Goal: Task Accomplishment & Management: Use online tool/utility

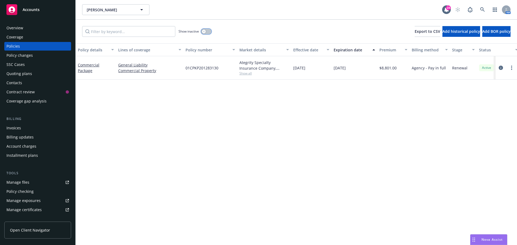
click at [208, 29] on button "button" at bounding box center [206, 31] width 10 height 5
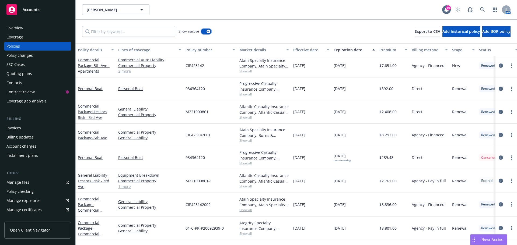
scroll to position [111, 0]
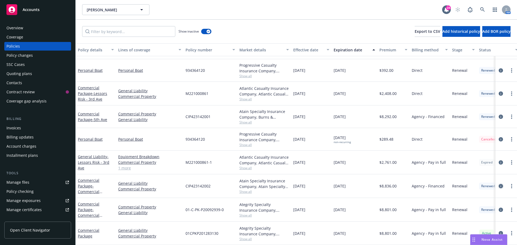
click at [500, 183] on link "circleInformation" at bounding box center [501, 186] width 6 height 6
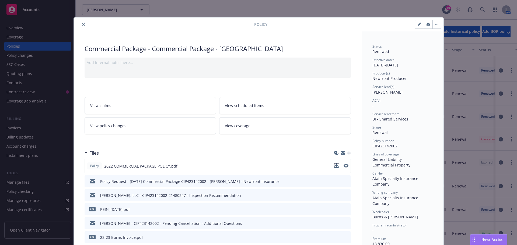
click at [334, 167] on icon "download file" at bounding box center [336, 166] width 4 height 4
click at [80, 26] on button "close" at bounding box center [83, 24] width 6 height 6
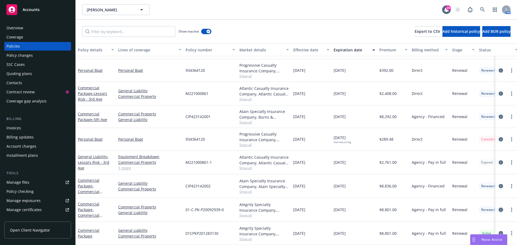
click at [499, 208] on icon "circleInformation" at bounding box center [501, 210] width 4 height 4
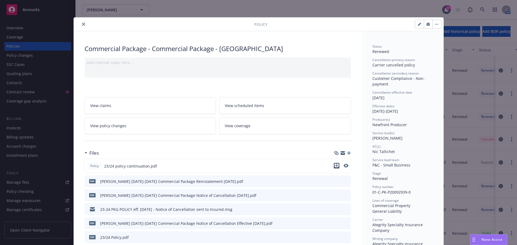
click at [336, 166] on icon "download file" at bounding box center [336, 166] width 4 height 4
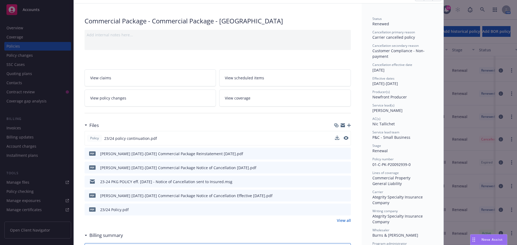
scroll to position [72, 0]
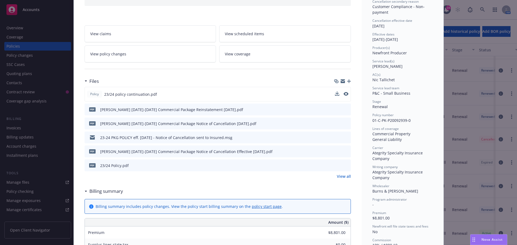
click at [335, 164] on icon "download file" at bounding box center [337, 164] width 4 height 3
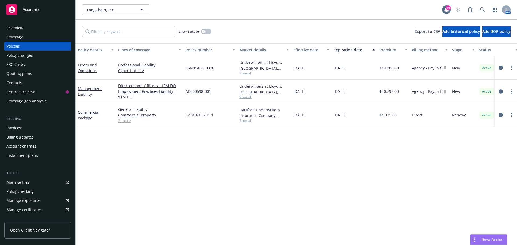
click at [18, 33] on div "Coverage" at bounding box center [14, 37] width 17 height 9
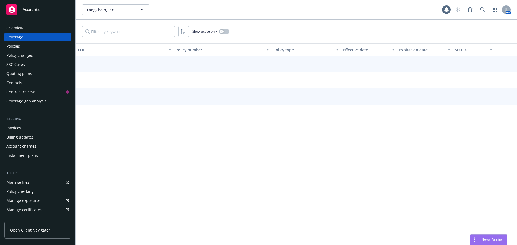
click at [20, 27] on div "Overview" at bounding box center [14, 28] width 17 height 9
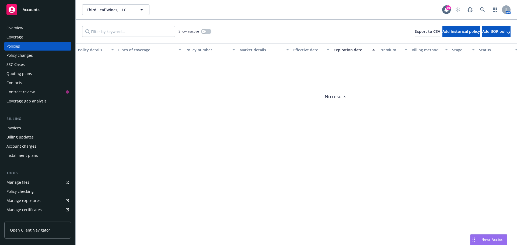
drag, startPoint x: 204, startPoint y: 27, endPoint x: 205, endPoint y: 33, distance: 6.1
click at [204, 27] on div "Show inactive" at bounding box center [195, 31] width 33 height 11
click at [205, 33] on button "button" at bounding box center [206, 31] width 10 height 5
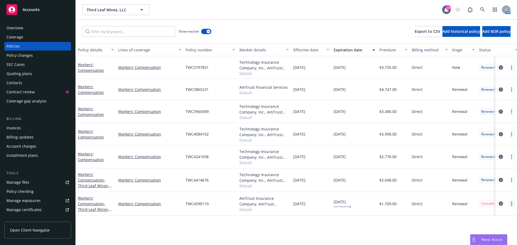
click at [512, 205] on circle "more" at bounding box center [511, 205] width 1 height 1
drag, startPoint x: 487, startPoint y: 187, endPoint x: 482, endPoint y: 187, distance: 4.8
click at [487, 187] on link "Copy logging email" at bounding box center [484, 186] width 63 height 11
click at [32, 33] on div "Overview Coverage Policies Policy changes SSC Cases Quoting plans Contacts Cont…" at bounding box center [37, 65] width 67 height 82
click at [33, 28] on div "Overview" at bounding box center [37, 28] width 62 height 9
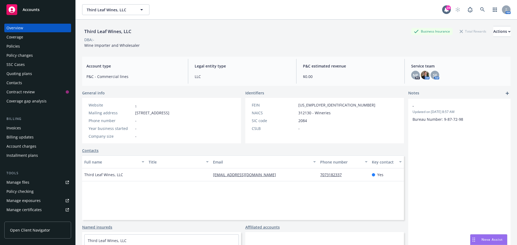
drag, startPoint x: 28, startPoint y: 48, endPoint x: 52, endPoint y: 48, distance: 24.0
click at [28, 48] on div "Policies" at bounding box center [37, 46] width 62 height 9
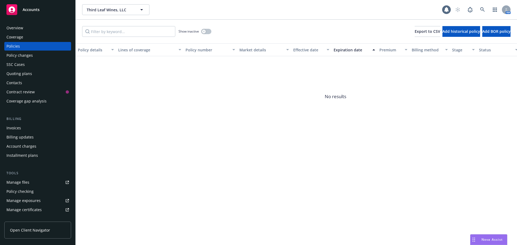
click at [207, 27] on div "Show inactive" at bounding box center [195, 31] width 33 height 11
click at [209, 32] on button "button" at bounding box center [206, 31] width 10 height 5
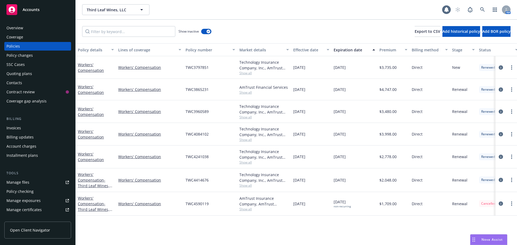
click at [244, 210] on span "Show all" at bounding box center [264, 209] width 50 height 5
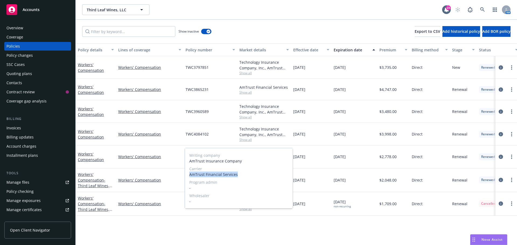
drag, startPoint x: 235, startPoint y: 176, endPoint x: 190, endPoint y: 176, distance: 45.0
click at [190, 176] on span "AmTrust Financial Services" at bounding box center [238, 175] width 99 height 6
copy span "AmTrust Financial Services"
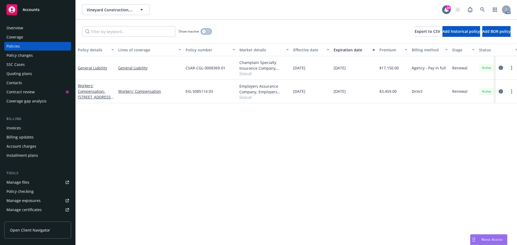
drag, startPoint x: 207, startPoint y: 31, endPoint x: 231, endPoint y: 37, distance: 24.4
click at [207, 31] on button "button" at bounding box center [206, 31] width 10 height 5
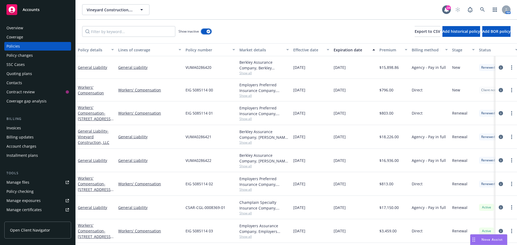
scroll to position [2, 0]
click at [511, 159] on icon "more" at bounding box center [511, 160] width 1 height 4
click at [479, 142] on link "Copy logging email" at bounding box center [482, 140] width 63 height 11
click at [47, 26] on div "Overview" at bounding box center [37, 28] width 62 height 9
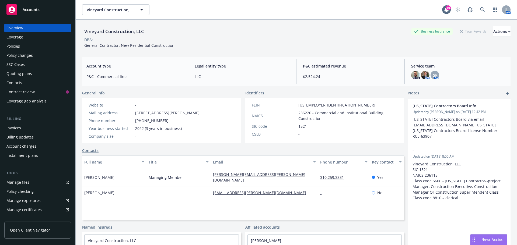
click at [42, 46] on div "Policies" at bounding box center [37, 46] width 62 height 9
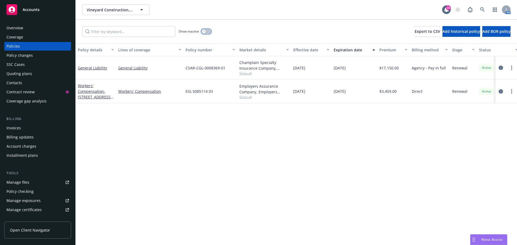
click at [208, 31] on button "button" at bounding box center [206, 31] width 10 height 5
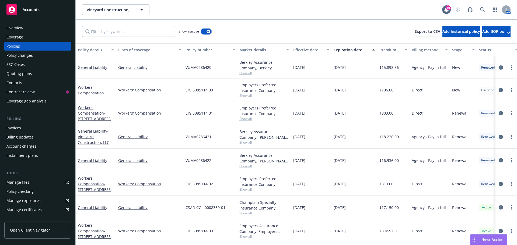
scroll to position [2, 0]
click at [249, 212] on span "Show all" at bounding box center [264, 213] width 50 height 5
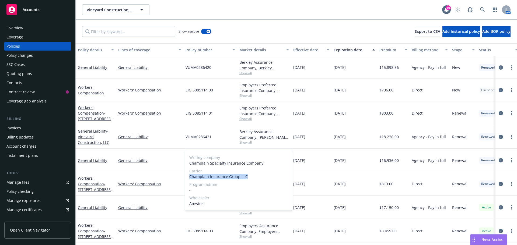
drag, startPoint x: 246, startPoint y: 178, endPoint x: 188, endPoint y: 179, distance: 57.9
click at [188, 179] on div "Writing company Champlain Specialty Insurance Company Carrier Champlain Insuran…" at bounding box center [239, 181] width 108 height 60
copy span "Champlain Insurance Group LLC"
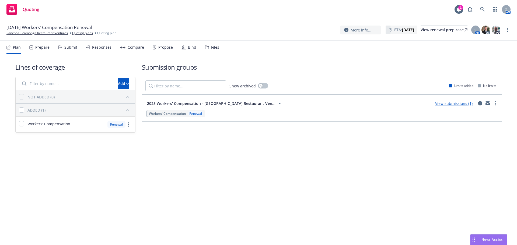
click at [507, 32] on link "more" at bounding box center [507, 30] width 6 height 6
click at [482, 41] on link "Copy logging email" at bounding box center [480, 41] width 60 height 11
click at [43, 35] on link "Rancho Cucamonga Restaurant Ventures" at bounding box center [36, 33] width 61 height 5
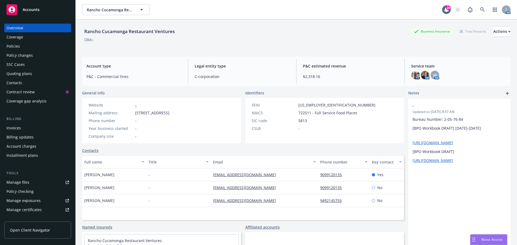
drag, startPoint x: 119, startPoint y: 175, endPoint x: 85, endPoint y: 178, distance: 34.6
click at [85, 178] on div "[PERSON_NAME]" at bounding box center [114, 175] width 64 height 13
copy span "[PERSON_NAME]"
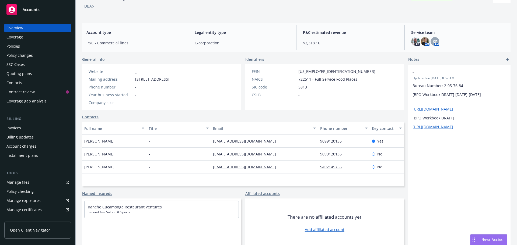
scroll to position [36, 0]
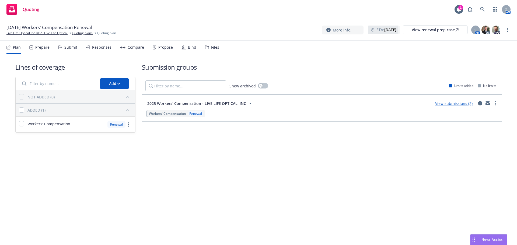
click at [167, 42] on div "Propose" at bounding box center [163, 47] width 20 height 13
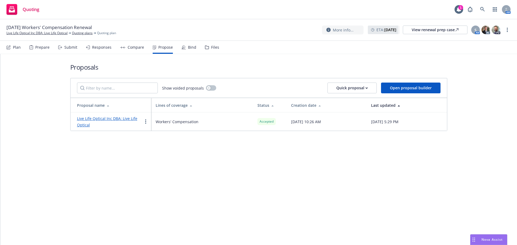
click at [188, 51] on div "Bind" at bounding box center [189, 47] width 15 height 13
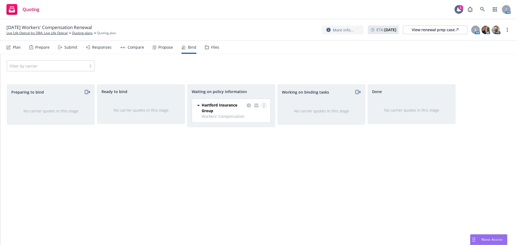
click at [266, 104] on link "more" at bounding box center [264, 105] width 6 height 6
click at [249, 119] on link "Create policies" at bounding box center [242, 116] width 49 height 11
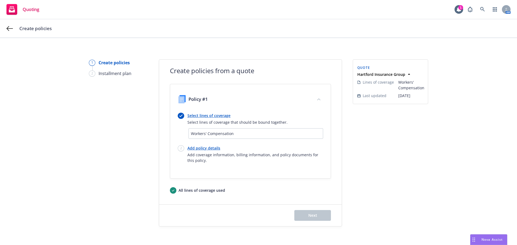
click at [196, 148] on link "Add policy details" at bounding box center [255, 148] width 136 height 6
select select "12"
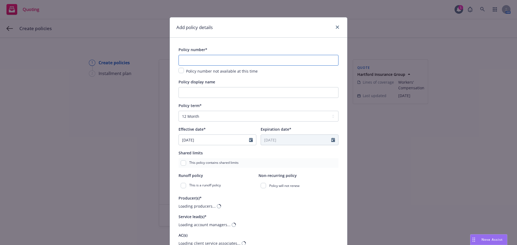
click at [219, 60] on input "text" at bounding box center [259, 60] width 160 height 11
paste input "57 WECBU1HFD"
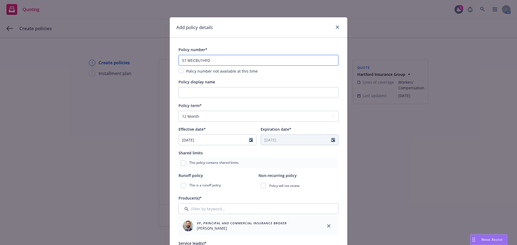
type input "57 WECBU1HFD"
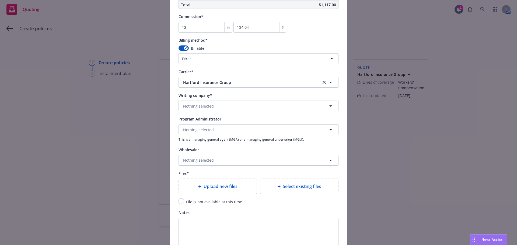
scroll to position [467, 0]
click at [179, 200] on input "checkbox" at bounding box center [181, 200] width 5 height 5
checkbox input "true"
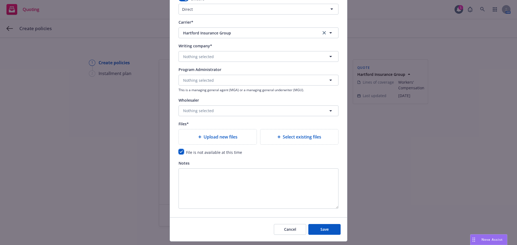
scroll to position [530, 0]
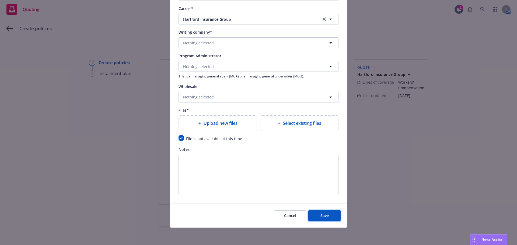
click at [323, 211] on button "Save" at bounding box center [324, 216] width 32 height 11
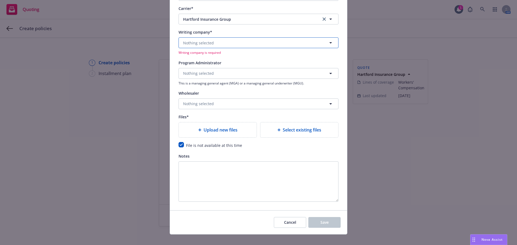
click at [220, 41] on button "Nothing selected" at bounding box center [259, 42] width 160 height 11
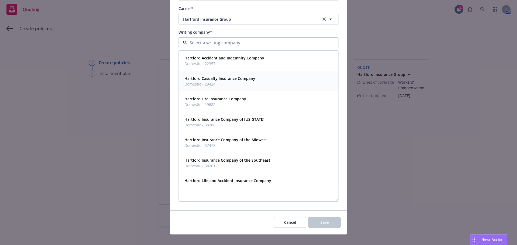
click at [232, 82] on span "Domestic - 29424" at bounding box center [219, 84] width 71 height 6
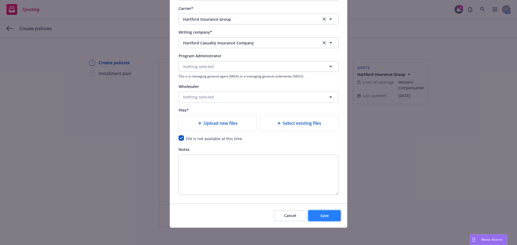
click at [330, 215] on button "Save" at bounding box center [324, 216] width 32 height 11
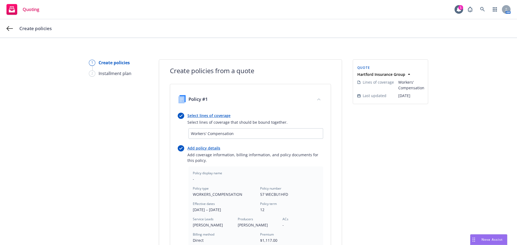
scroll to position [126, 0]
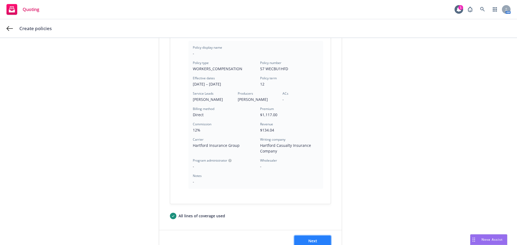
click at [310, 242] on span "Next" at bounding box center [312, 241] width 9 height 5
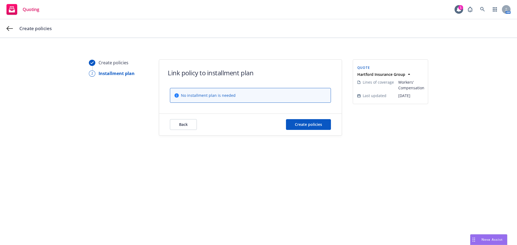
scroll to position [0, 0]
drag, startPoint x: 309, startPoint y: 113, endPoint x: 311, endPoint y: 124, distance: 10.9
click at [309, 113] on form "Link policy to installment plan No installment plan is needed Back Create polic…" at bounding box center [250, 98] width 183 height 76
click at [311, 124] on span "Create policies" at bounding box center [308, 124] width 27 height 5
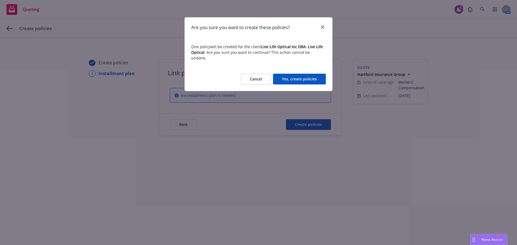
click at [310, 74] on button "Yes, create policies" at bounding box center [299, 79] width 53 height 11
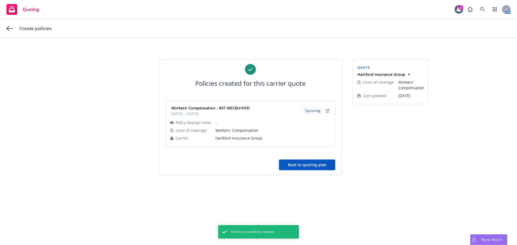
click at [330, 165] on button "Back to quoting plan" at bounding box center [307, 165] width 56 height 11
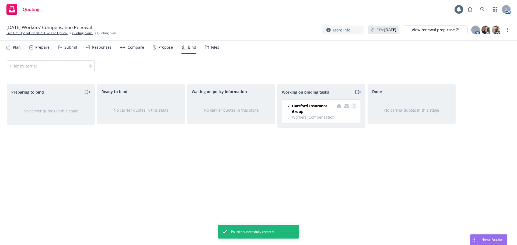
click at [354, 108] on circle "more" at bounding box center [354, 107] width 1 height 1
click at [326, 131] on link "Move to done" at bounding box center [332, 128] width 49 height 11
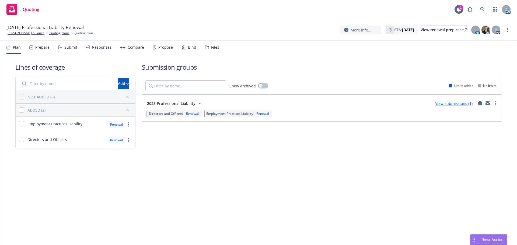
click at [173, 51] on div "Plan Prepare Submit Responses Compare Propose Bind Files" at bounding box center [112, 47] width 213 height 13
click at [169, 51] on div "Propose" at bounding box center [163, 47] width 20 height 13
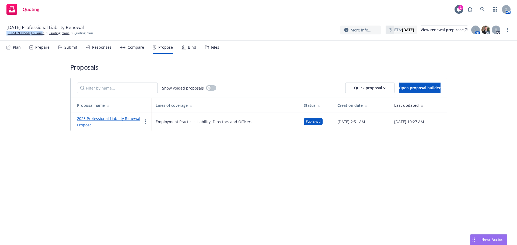
drag, startPoint x: 3, startPoint y: 33, endPoint x: 35, endPoint y: 36, distance: 32.2
click at [35, 36] on div "[DATE] Professional Liability Renewal [PERSON_NAME] Alliance Quoting plans Quot…" at bounding box center [258, 30] width 517 height 22
copy link "[PERSON_NAME] Alliance"
click at [145, 120] on circle "more" at bounding box center [145, 120] width 1 height 1
click at [171, 157] on span "Log client response" at bounding box center [167, 156] width 48 height 5
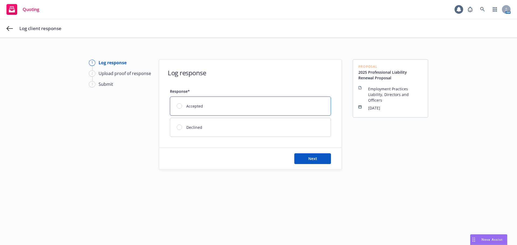
click at [190, 109] on span "Accepted" at bounding box center [194, 106] width 17 height 6
click at [311, 156] on span "Next" at bounding box center [312, 158] width 9 height 5
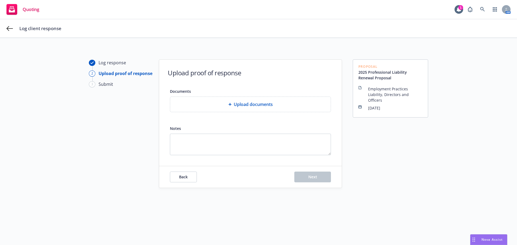
click at [237, 104] on span "Upload documents" at bounding box center [253, 104] width 39 height 6
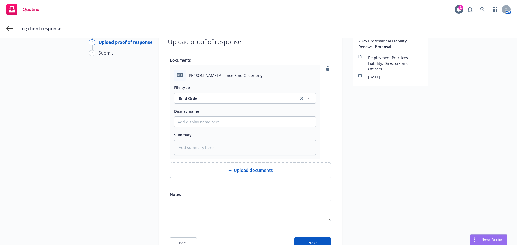
scroll to position [62, 0]
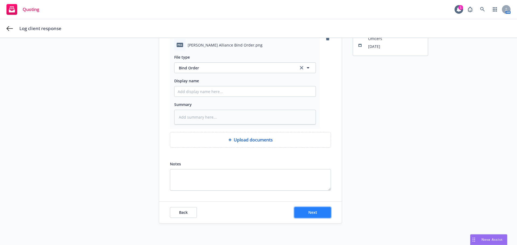
click at [312, 212] on span "Next" at bounding box center [312, 212] width 9 height 5
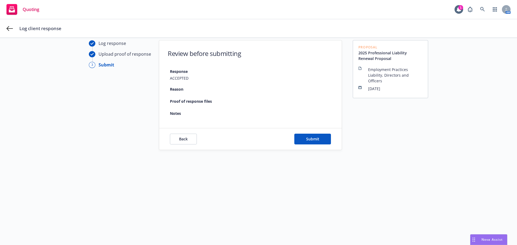
scroll to position [19, 0]
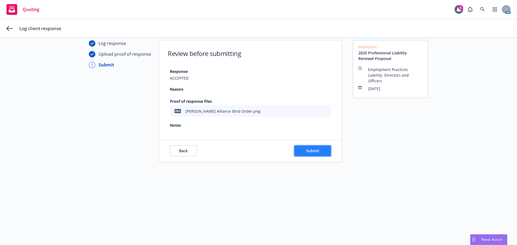
click at [310, 155] on button "Submit" at bounding box center [312, 151] width 37 height 11
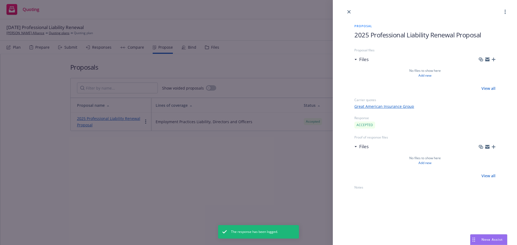
click at [187, 45] on div "Proposal 2025 Professional Liability Renewal Proposal Proposal files Files No f…" at bounding box center [258, 122] width 517 height 245
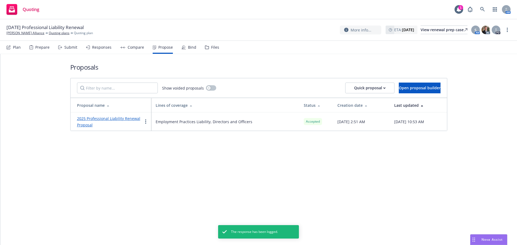
click at [188, 46] on div "Bind" at bounding box center [192, 47] width 8 height 4
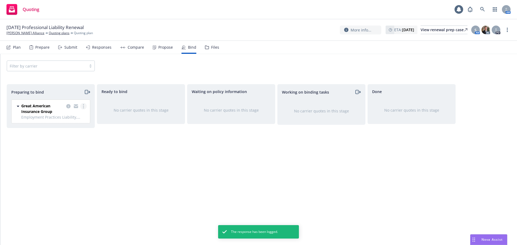
click at [86, 108] on link "more" at bounding box center [83, 106] width 6 height 6
click at [72, 132] on link "Log bind order" at bounding box center [60, 128] width 53 height 11
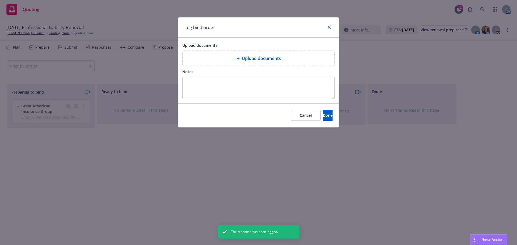
click at [277, 60] on span "Upload documents" at bounding box center [261, 58] width 39 height 6
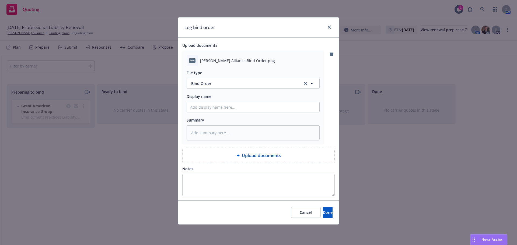
click at [317, 221] on div "Cancel Done" at bounding box center [258, 213] width 161 height 24
click at [318, 218] on div "Cancel Done" at bounding box center [258, 213] width 161 height 24
click at [323, 218] on button "Done" at bounding box center [328, 212] width 10 height 11
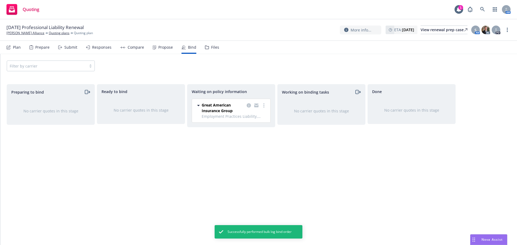
click at [154, 48] on icon at bounding box center [154, 48] width 3 height 4
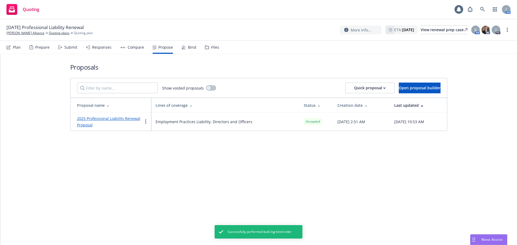
click at [129, 121] on div "2025 Professional Liability Renewal Proposal" at bounding box center [109, 121] width 65 height 13
click at [128, 119] on link "2025 Professional Liability Renewal Proposal" at bounding box center [108, 122] width 63 height 12
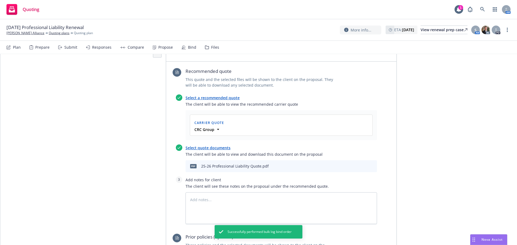
scroll to position [269, 0]
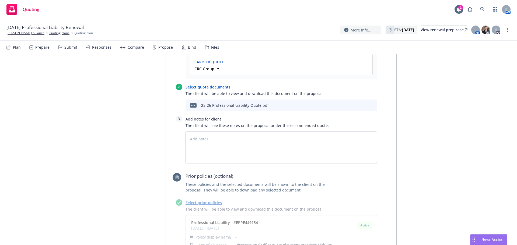
type textarea "x"
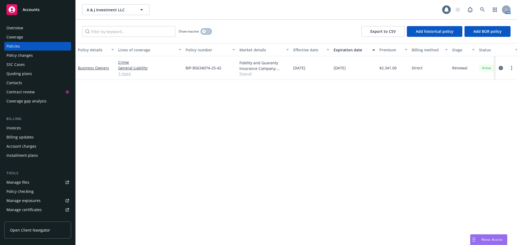
click at [207, 31] on button "button" at bounding box center [206, 31] width 10 height 5
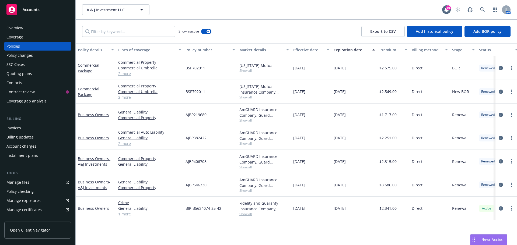
click at [248, 214] on span "Show all" at bounding box center [264, 214] width 50 height 5
click at [223, 222] on div "Policy details Lines of coverage Policy number Market details Effective date Ex…" at bounding box center [296, 144] width 441 height 202
click at [500, 208] on icon "circleInformation" at bounding box center [501, 209] width 4 height 4
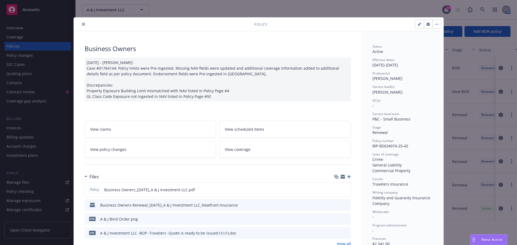
click at [82, 25] on icon "close" at bounding box center [83, 24] width 3 height 3
